Goal: Information Seeking & Learning: Learn about a topic

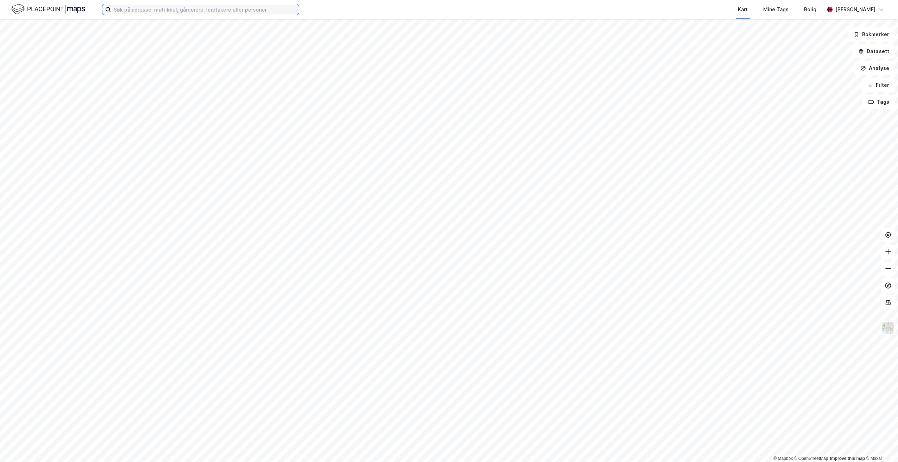
click at [186, 11] on input at bounding box center [205, 9] width 188 height 11
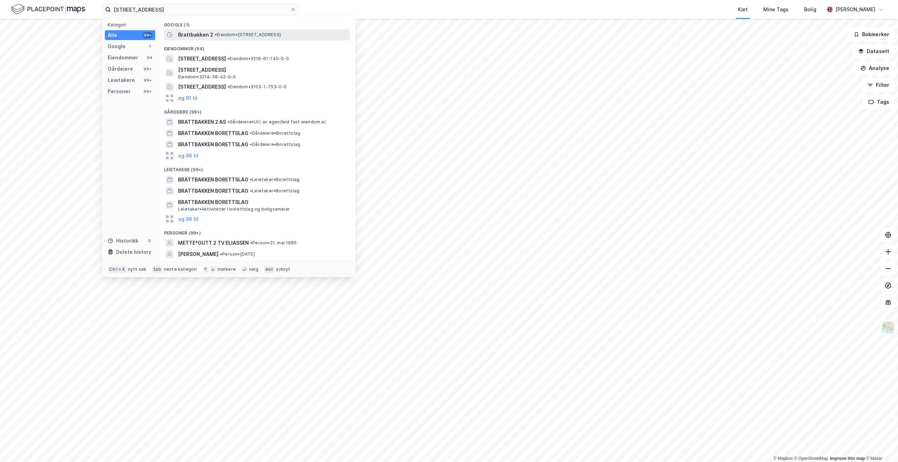
click at [229, 34] on span "• Eiendom • [STREET_ADDRESS]" at bounding box center [248, 35] width 66 height 6
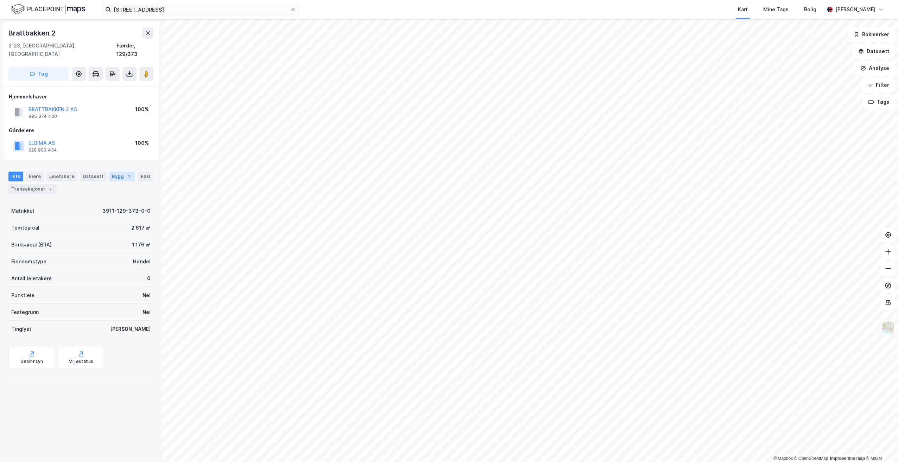
click at [111, 172] on div "Bygg 1" at bounding box center [122, 177] width 26 height 10
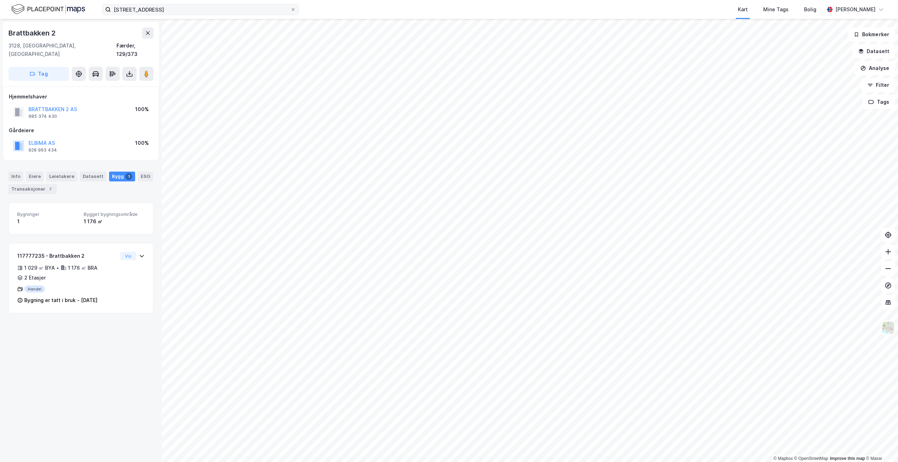
click at [197, 4] on label "[STREET_ADDRESS]" at bounding box center [200, 9] width 197 height 11
click at [197, 4] on input "[STREET_ADDRESS]" at bounding box center [200, 9] width 179 height 11
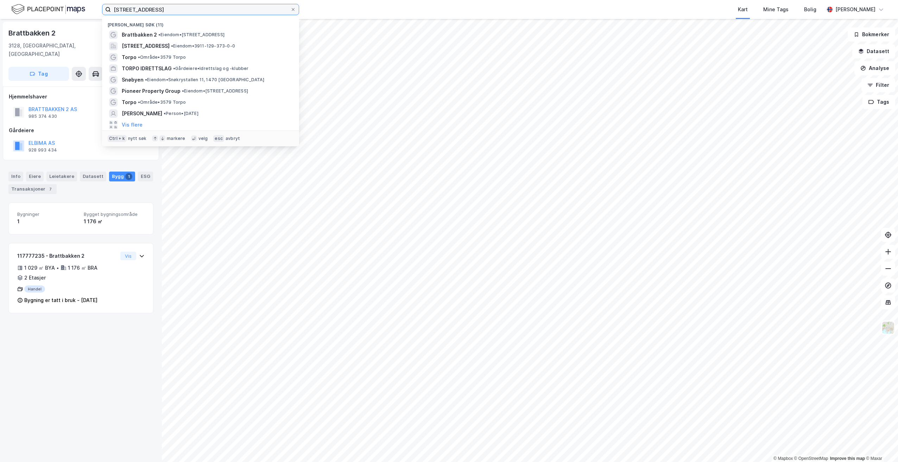
click at [195, 7] on input "[STREET_ADDRESS]" at bounding box center [200, 9] width 179 height 11
click at [192, 10] on input "[STREET_ADDRESS]" at bounding box center [200, 9] width 179 height 11
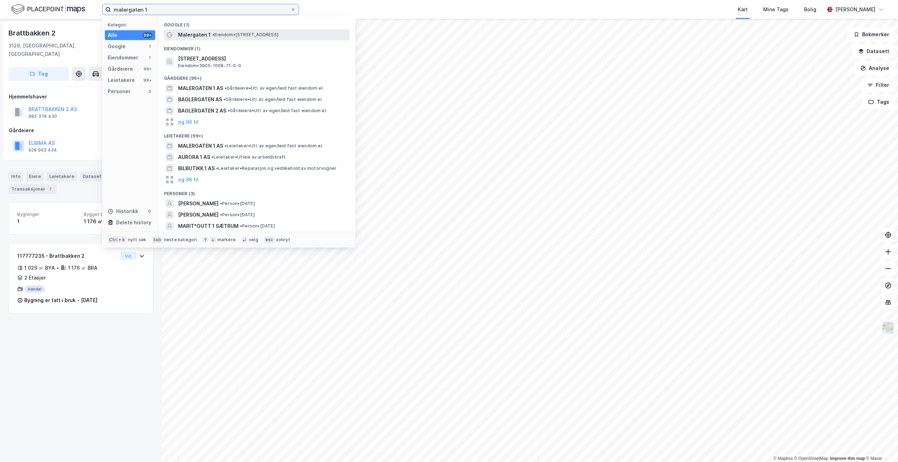
type input "malergaten 1"
click at [218, 35] on span "• Eiendom • [STREET_ADDRESS]" at bounding box center [245, 35] width 66 height 6
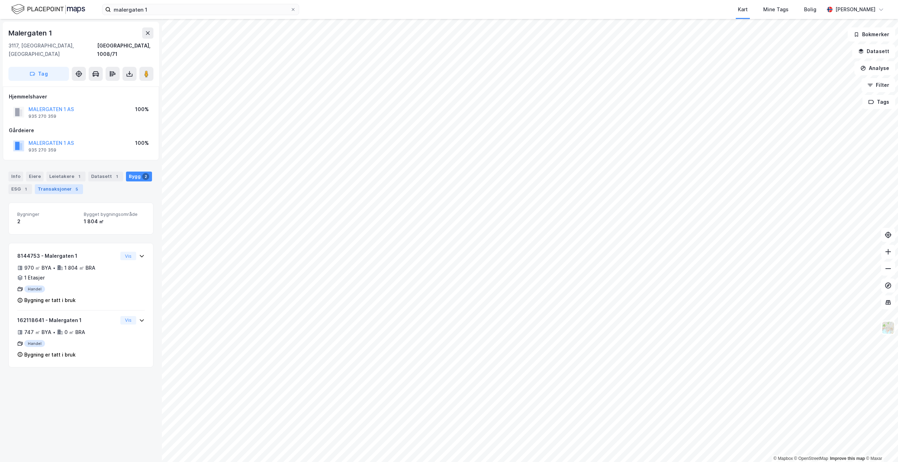
click at [64, 184] on div "Transaksjoner 5" at bounding box center [59, 189] width 48 height 10
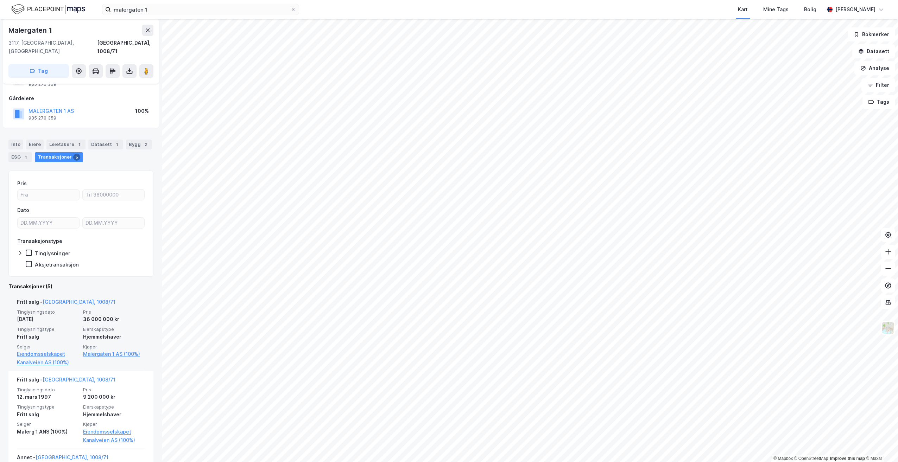
scroll to position [35, 0]
